Goal: Navigation & Orientation: Find specific page/section

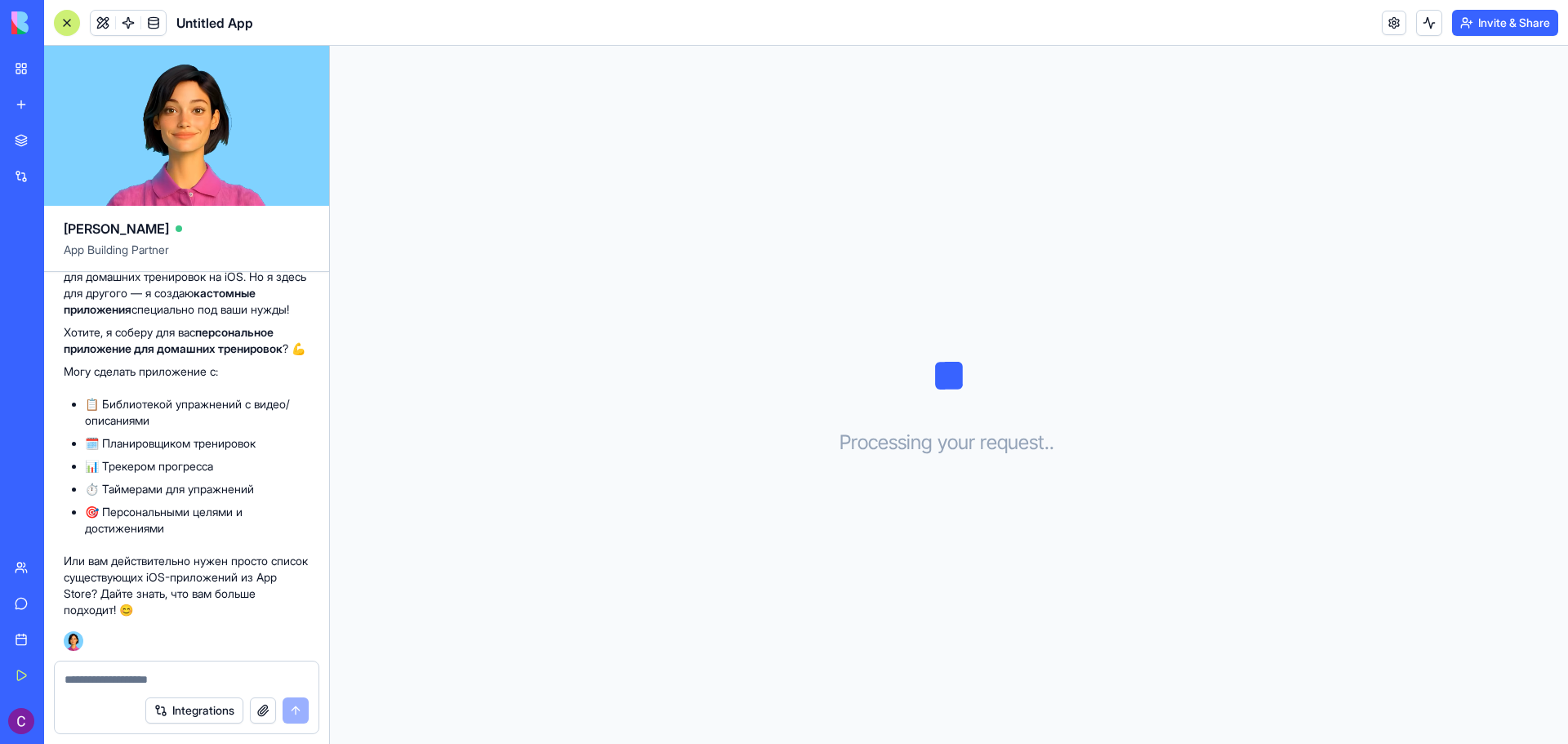
scroll to position [176, 0]
type textarea "****"
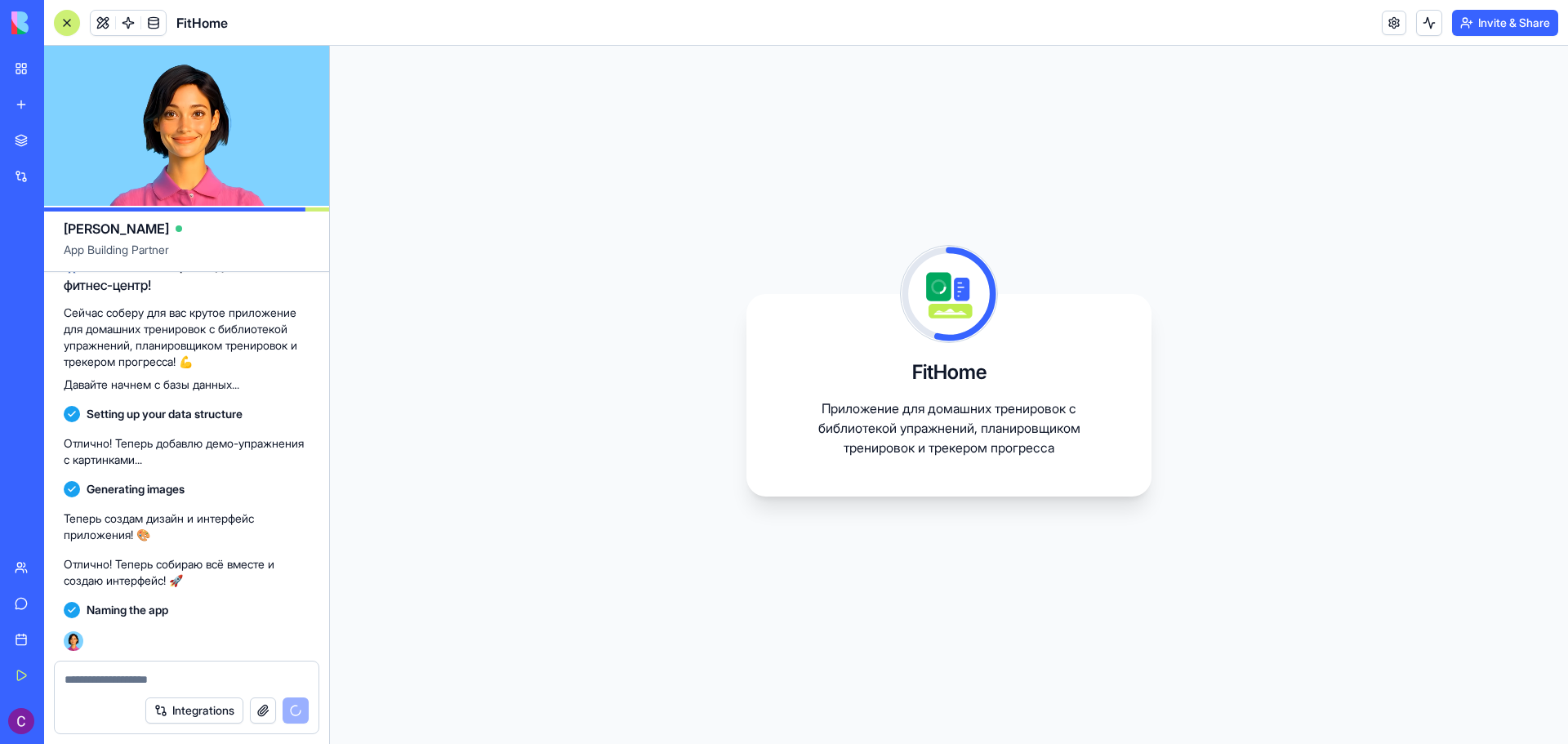
scroll to position [794, 0]
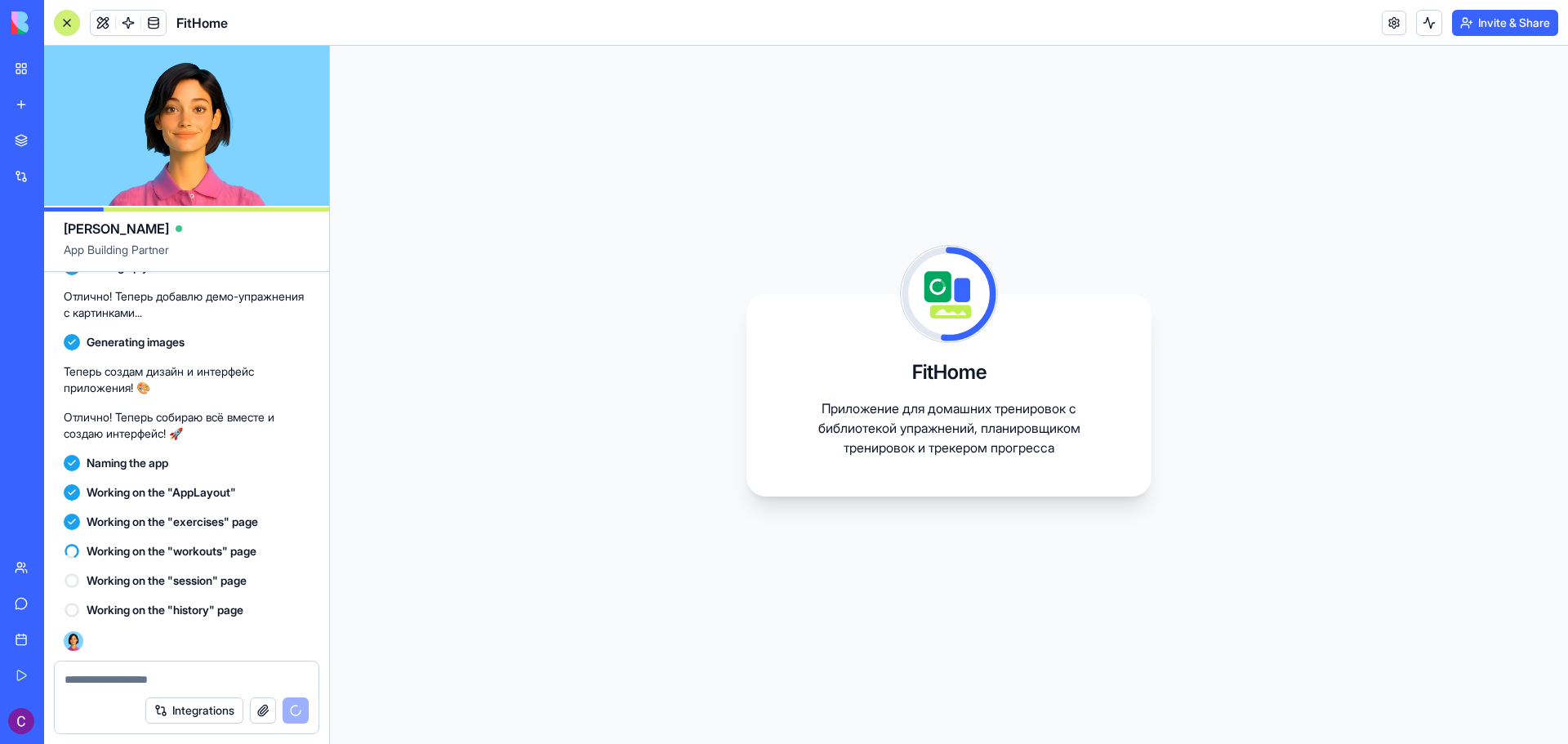
click at [667, 352] on div "FitHome Приложение для домашних тренировок с библиотекой упражнений, планировщи…" at bounding box center [949, 395] width 1238 height 698
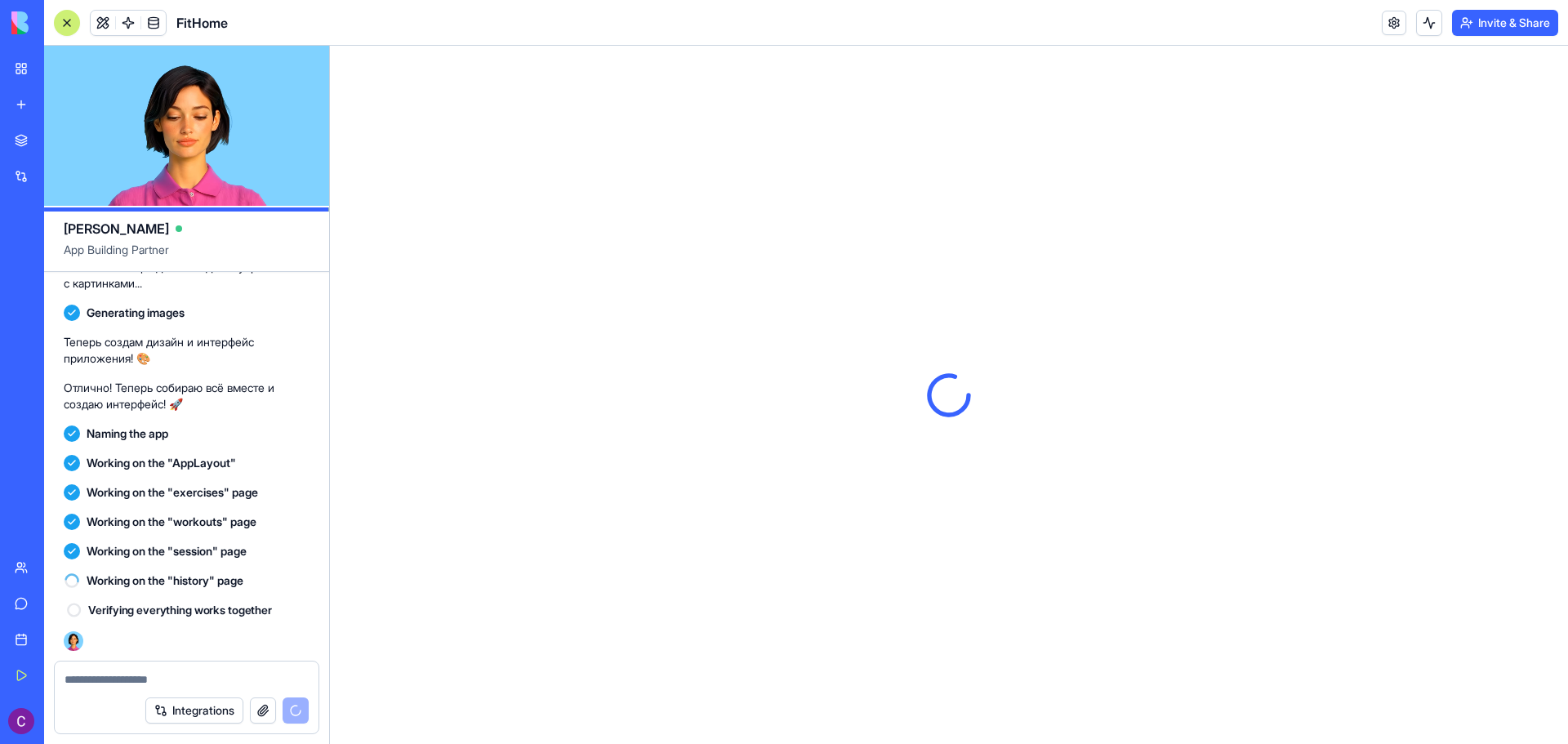
scroll to position [823, 0]
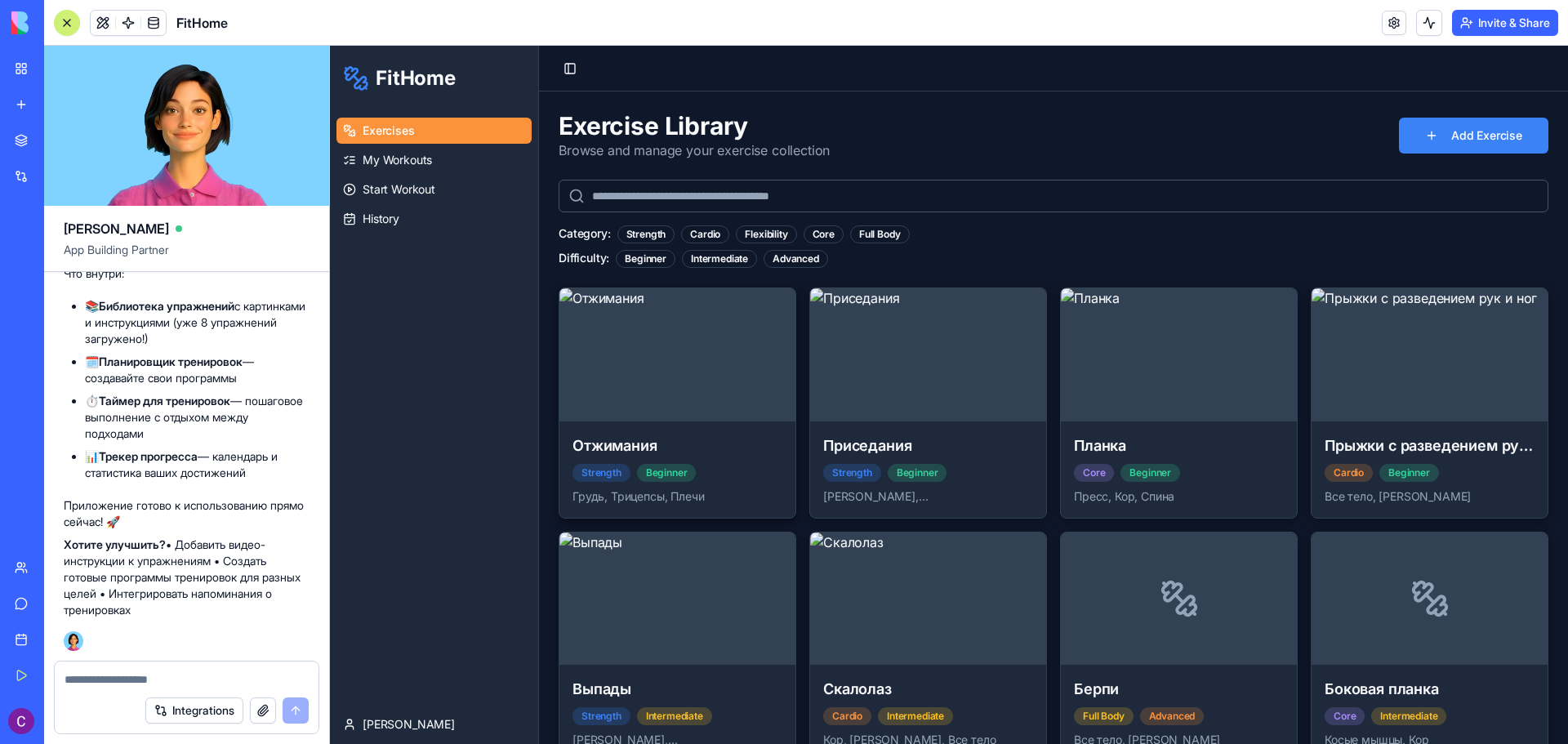
scroll to position [34, 0]
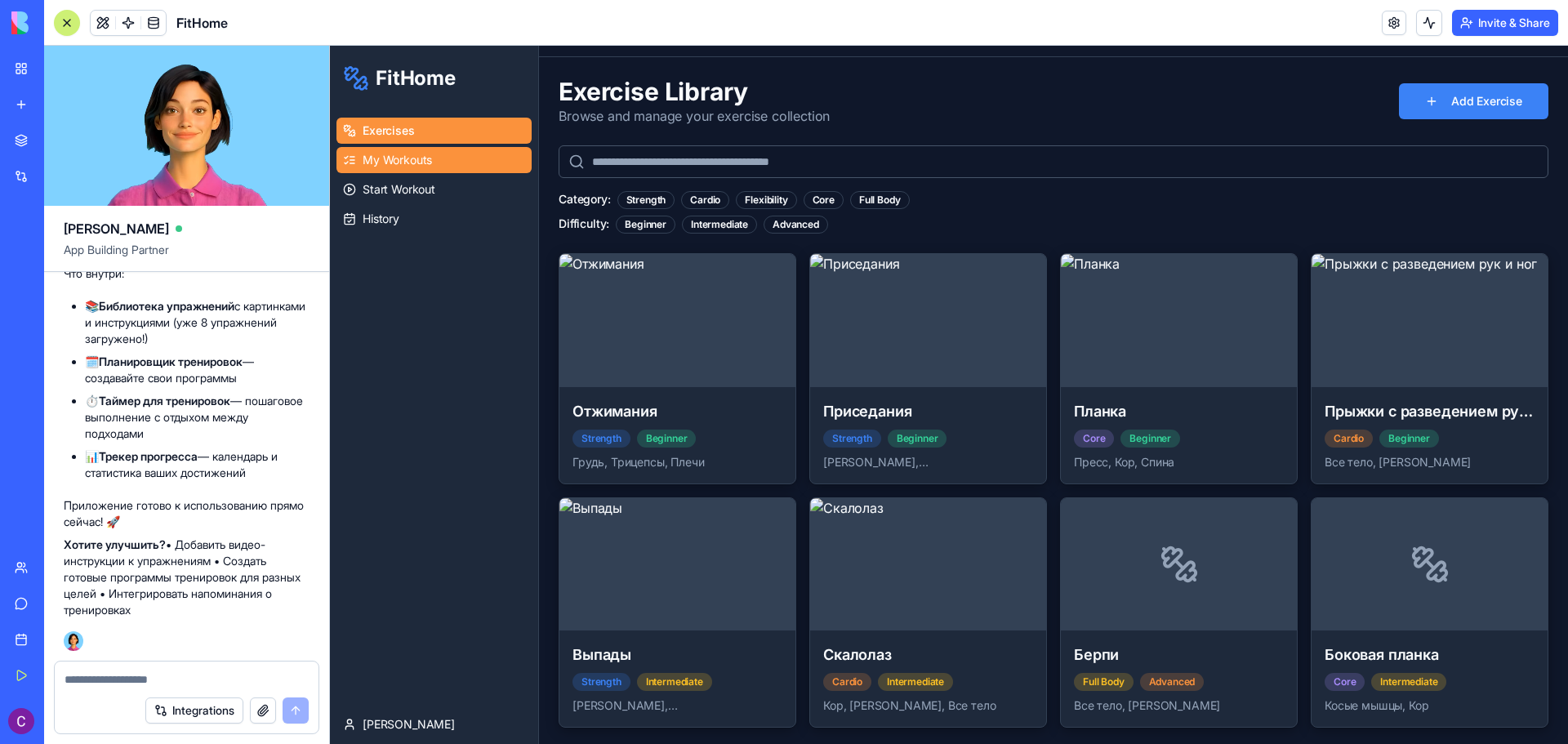
click at [402, 161] on span "My Workouts" at bounding box center [397, 160] width 70 height 16
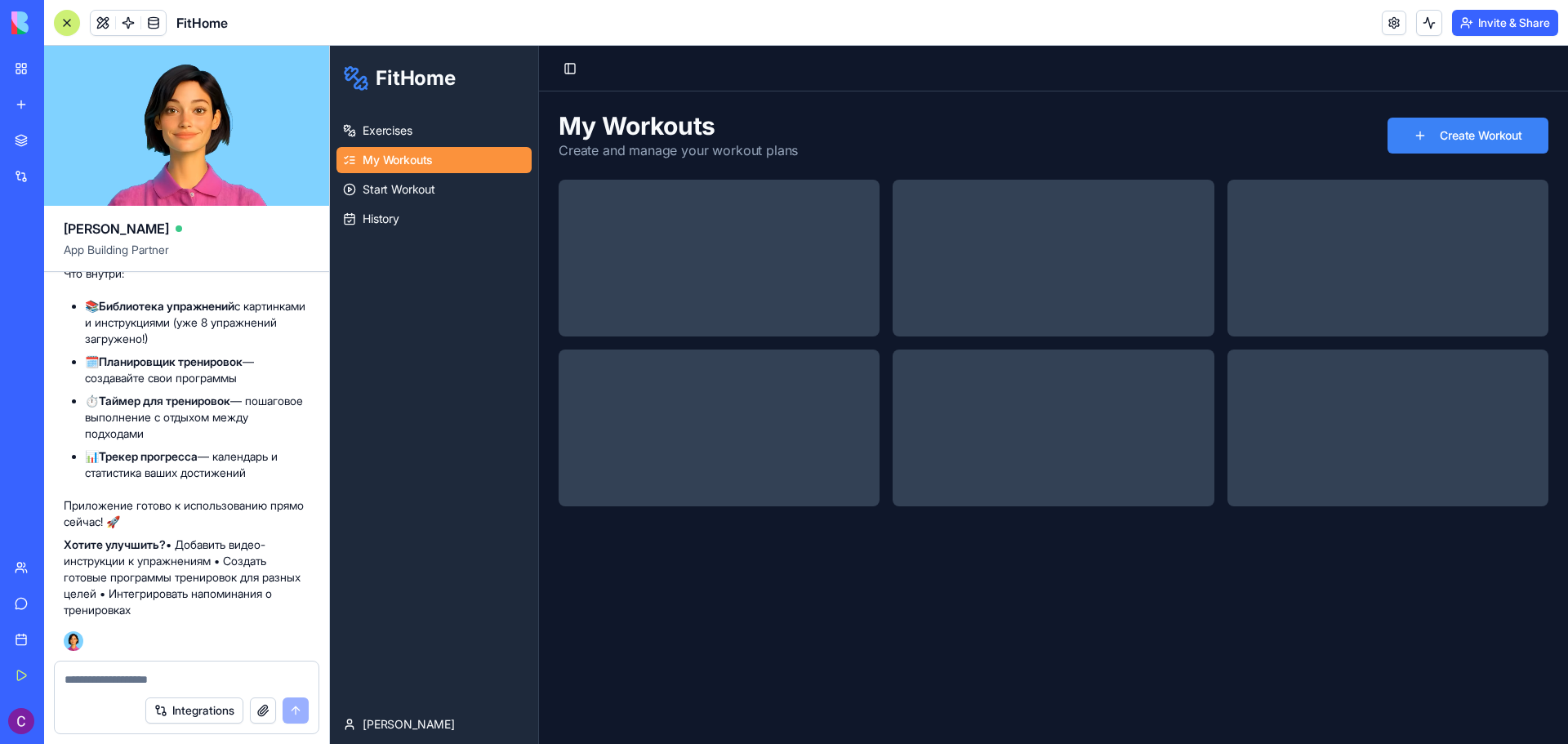
scroll to position [0, 0]
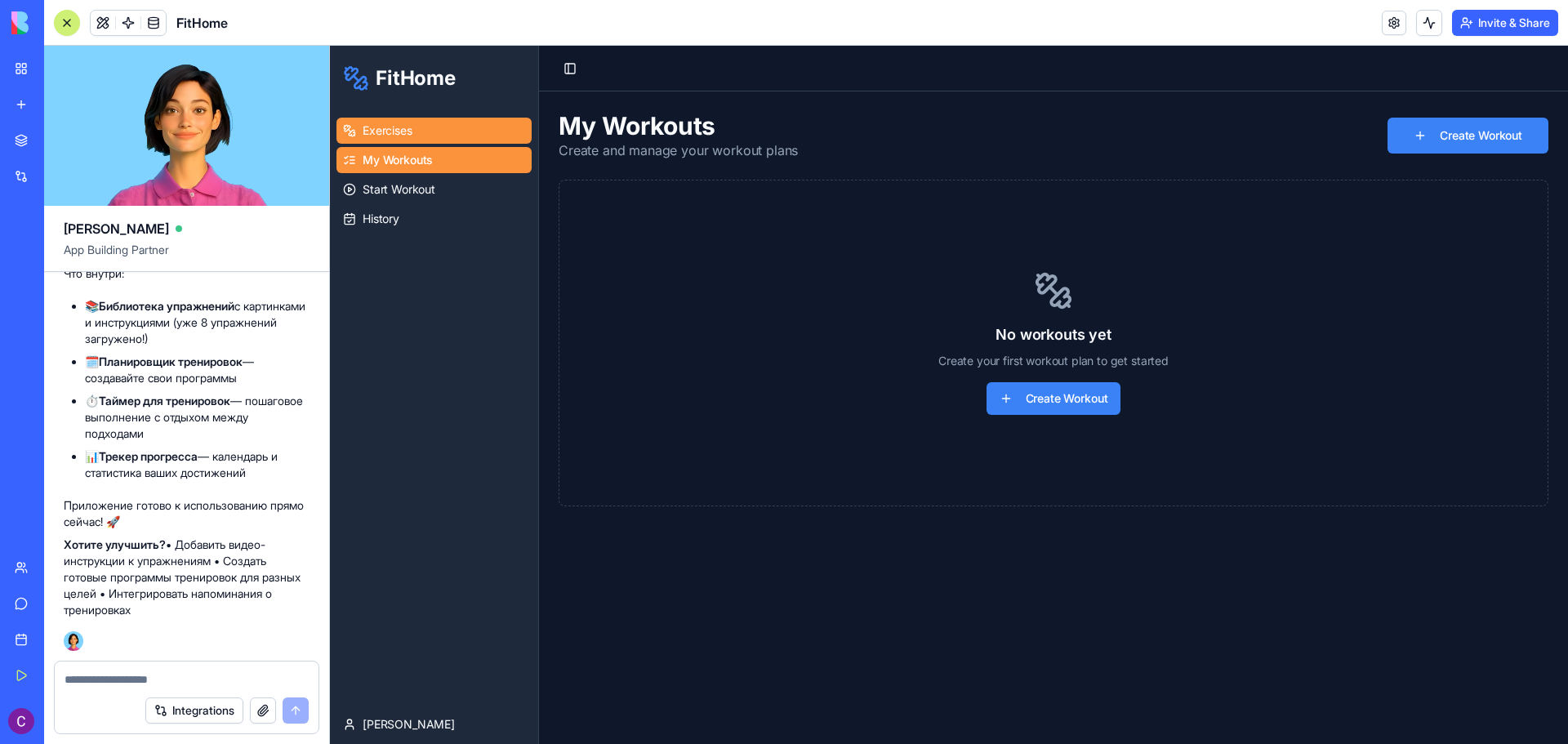
click at [394, 130] on span "Exercises" at bounding box center [387, 130] width 50 height 16
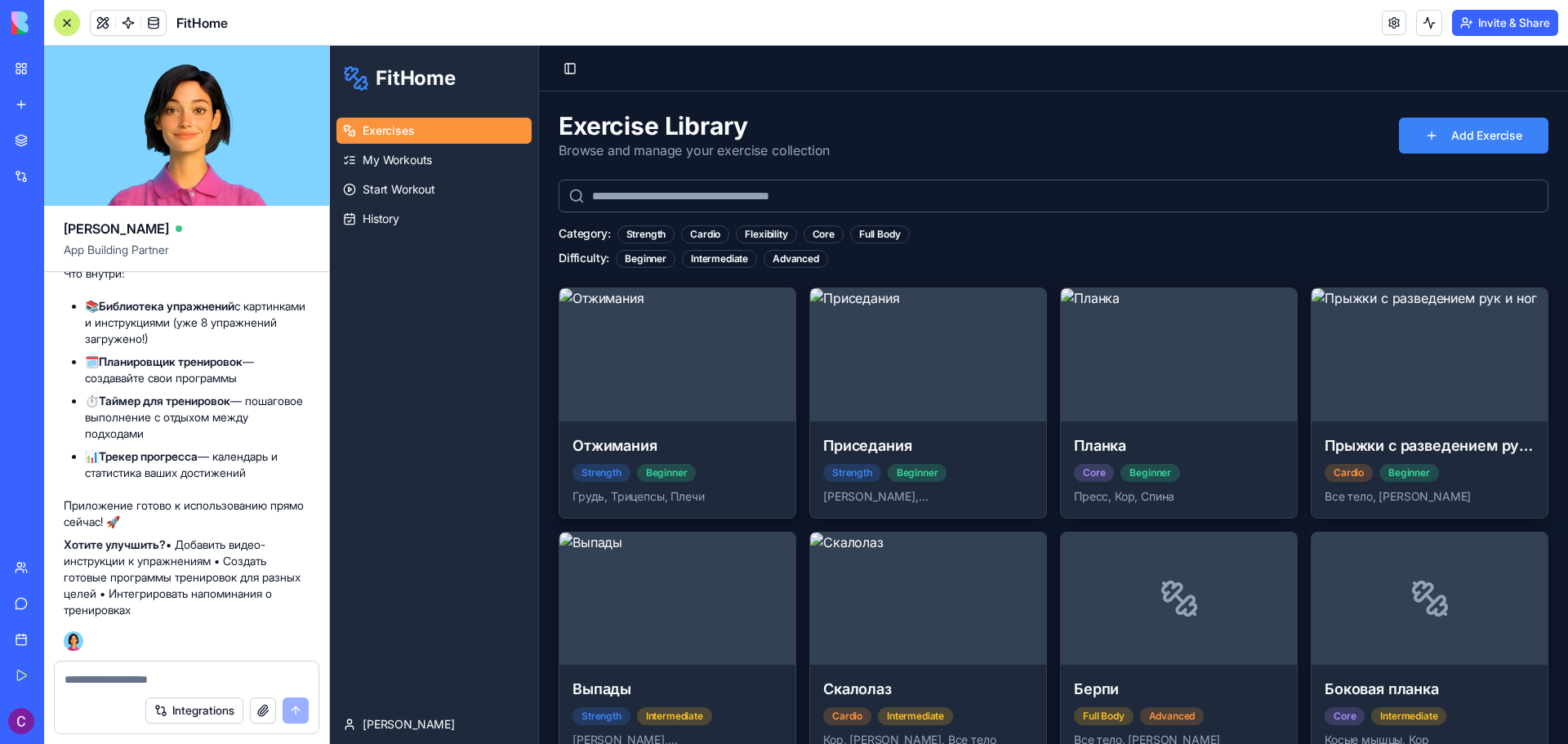
click at [689, 419] on img at bounding box center [678, 355] width 236 height 133
click at [446, 181] on link "Start Workout" at bounding box center [434, 189] width 195 height 26
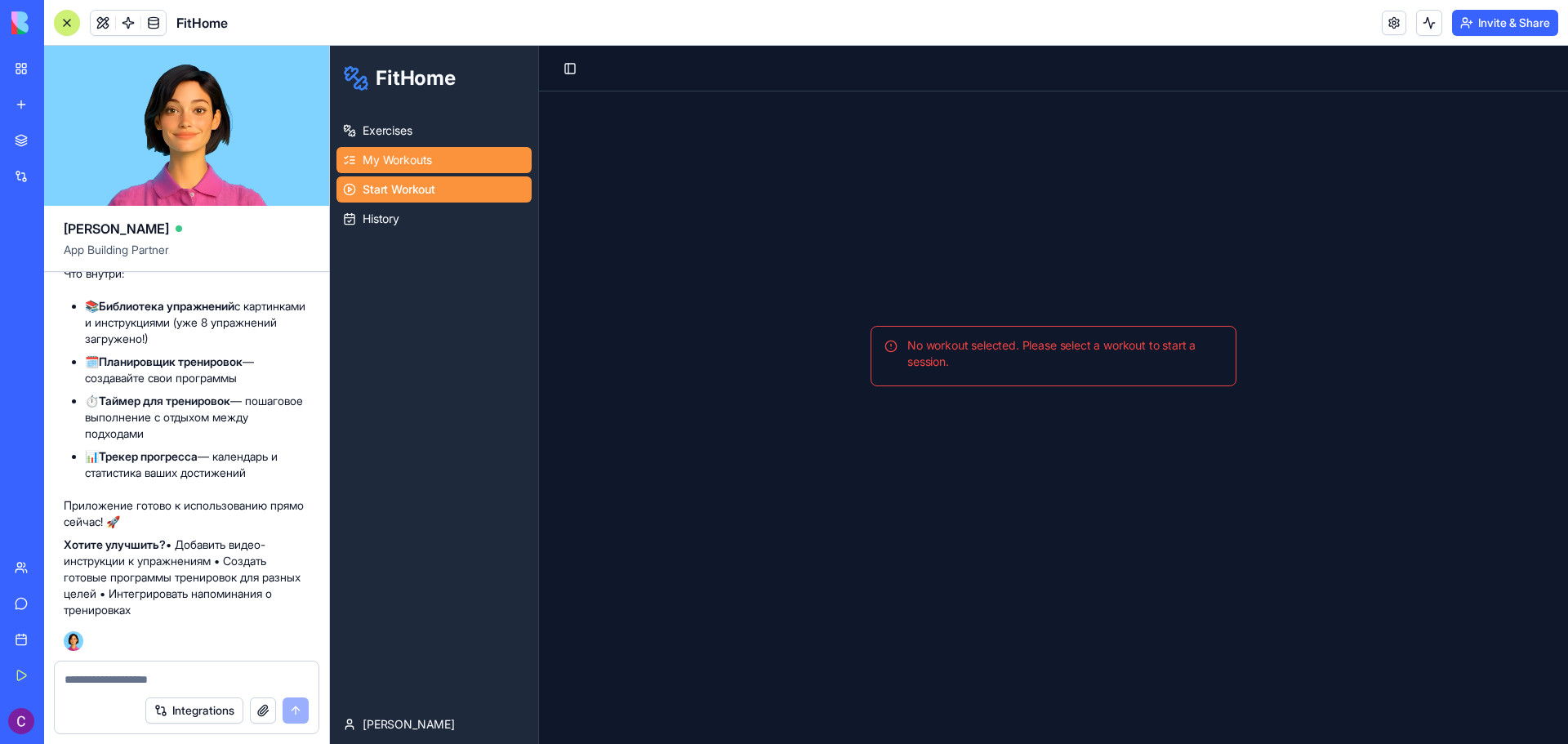
click at [408, 152] on span "My Workouts" at bounding box center [397, 160] width 70 height 16
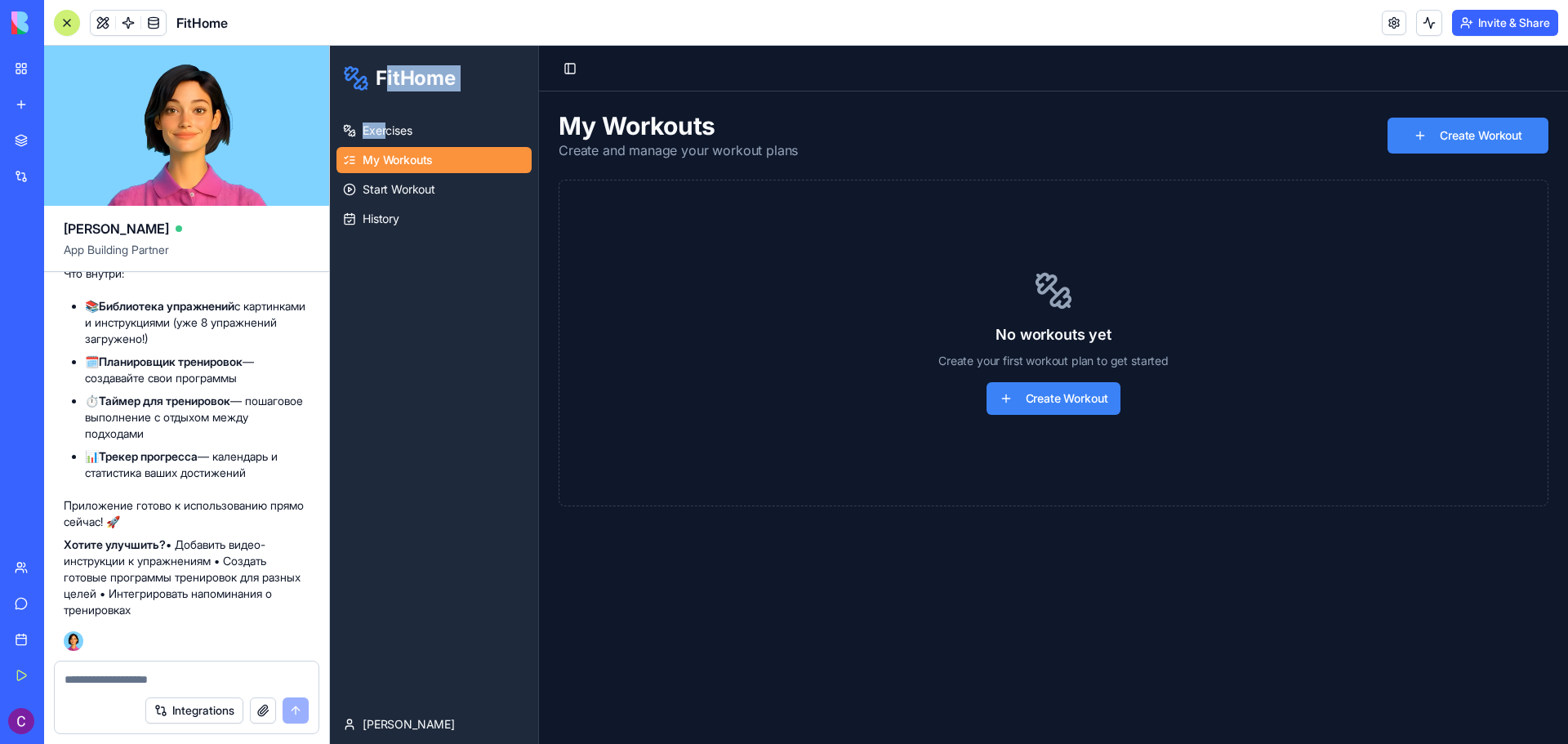
drag, startPoint x: 384, startPoint y: 111, endPoint x: 389, endPoint y: 80, distance: 31.4
click at [389, 80] on div "FitHome Exercises My Workouts Start Workout History [PERSON_NAME]" at bounding box center [434, 395] width 208 height 698
click at [389, 80] on span "FitHome" at bounding box center [416, 79] width 80 height 26
